Goal: Find specific page/section: Find specific page/section

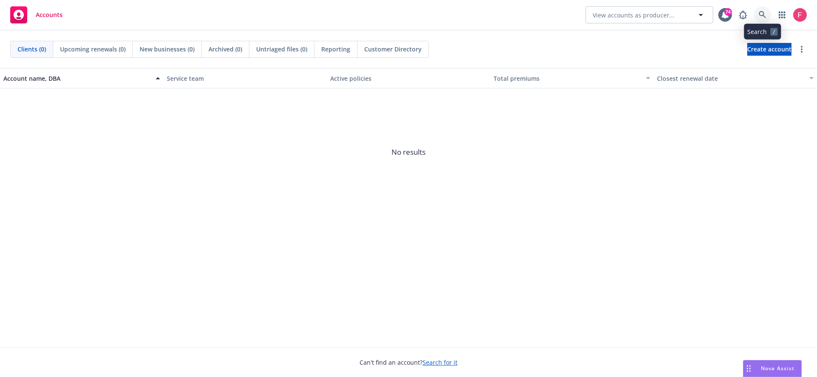
click at [759, 23] on link at bounding box center [762, 14] width 17 height 17
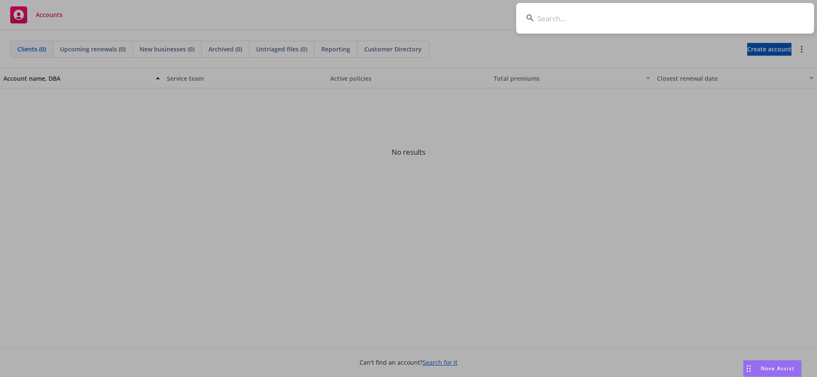
click at [653, 22] on input at bounding box center [665, 18] width 298 height 31
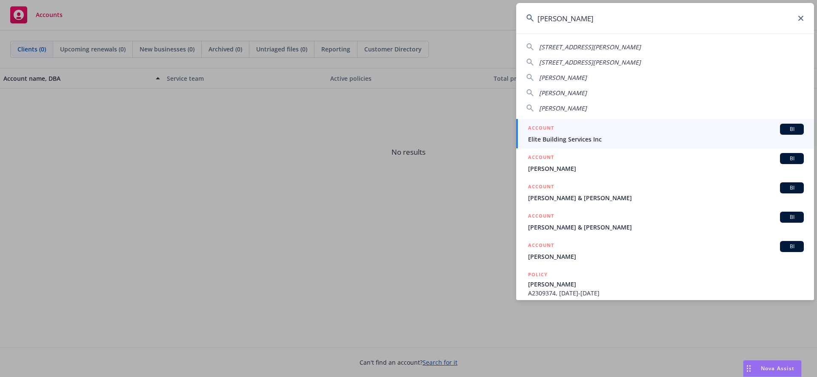
type input "[PERSON_NAME]"
